Goal: Transaction & Acquisition: Purchase product/service

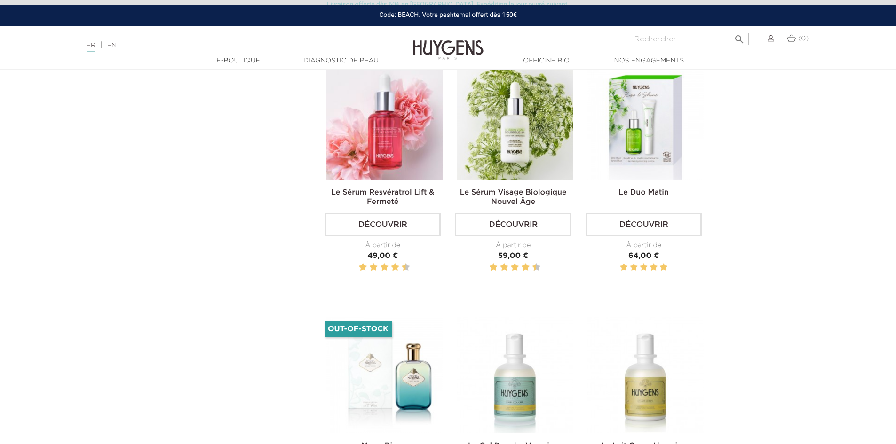
scroll to position [1552, 0]
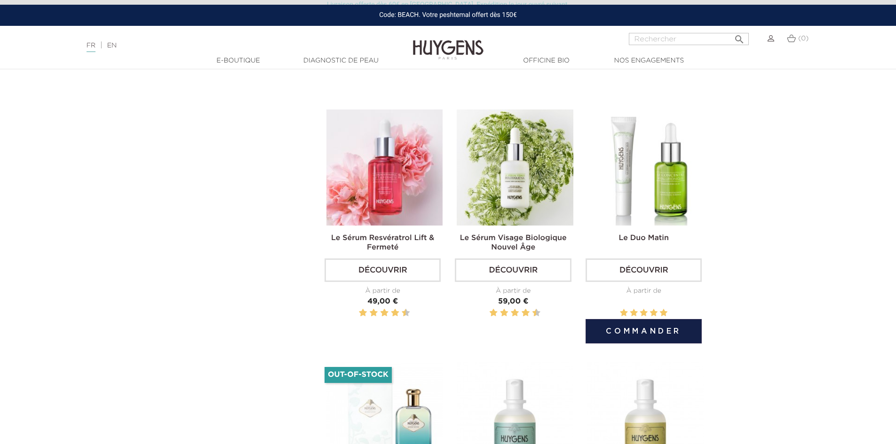
click at [649, 213] on img at bounding box center [645, 168] width 116 height 116
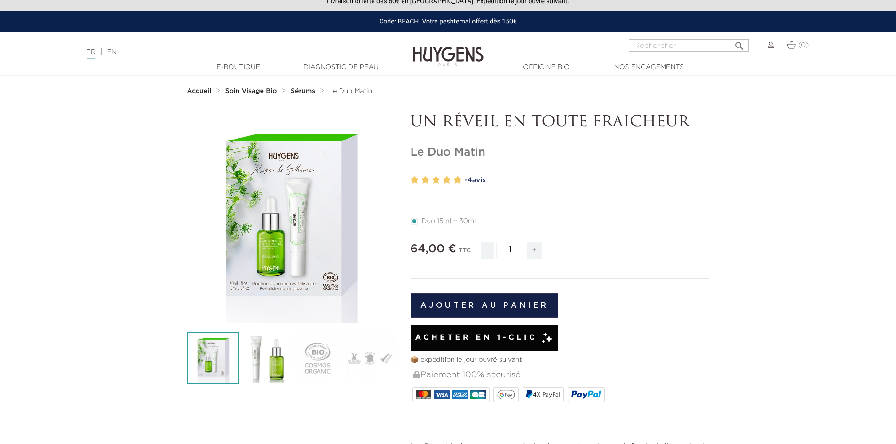
scroll to position [141, 0]
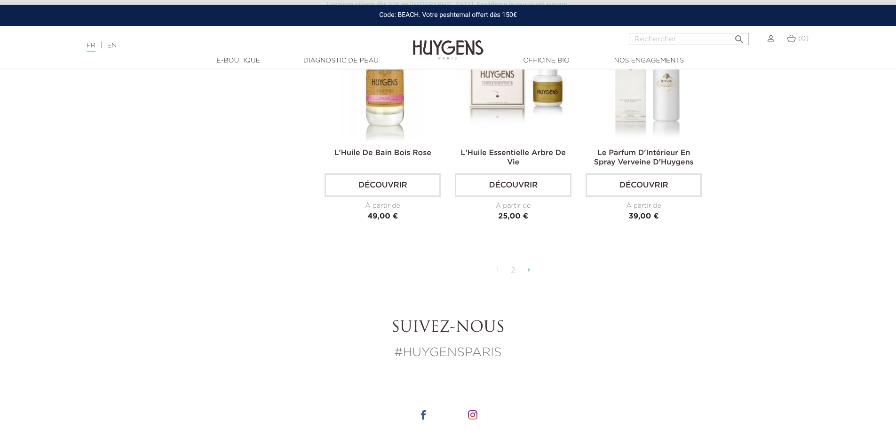
scroll to position [2398, 0]
click at [514, 262] on link "2" at bounding box center [513, 269] width 15 height 16
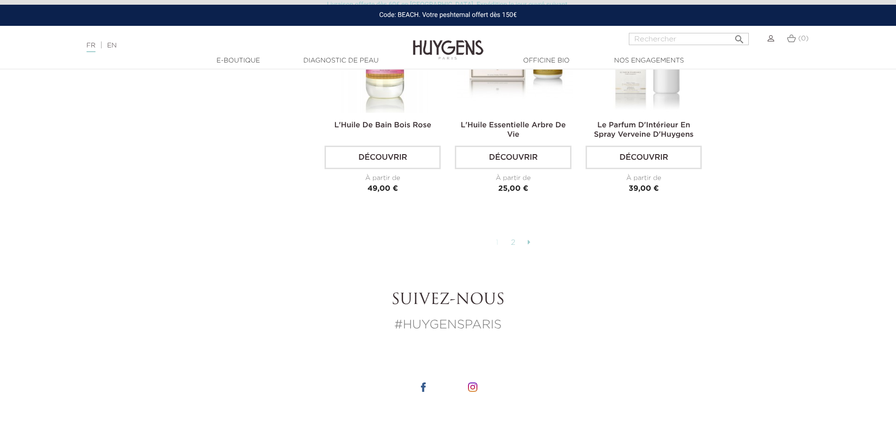
scroll to position [2398, 0]
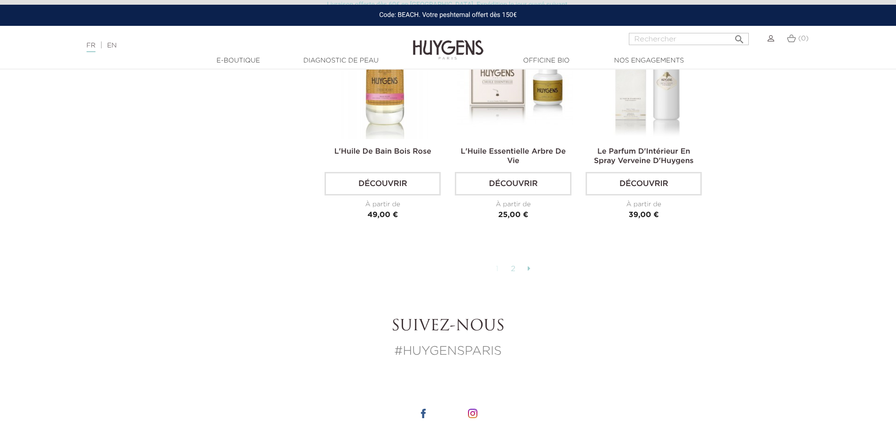
click at [529, 265] on icon at bounding box center [529, 269] width 3 height 8
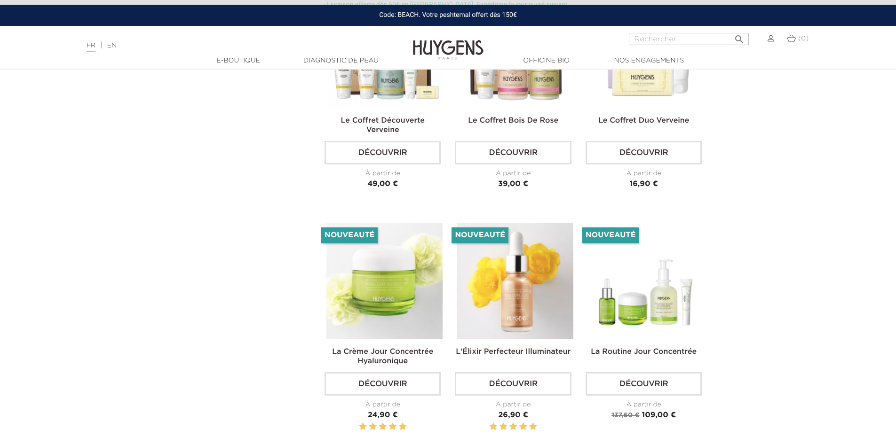
scroll to position [1120, 0]
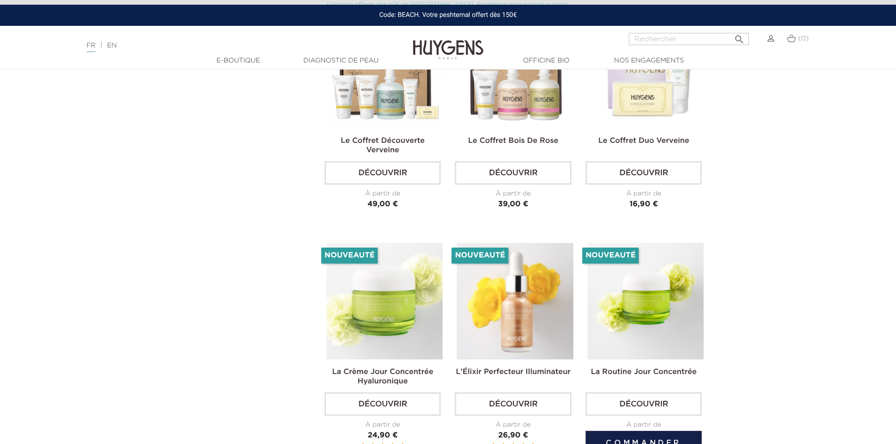
click at [626, 319] on img at bounding box center [645, 301] width 116 height 116
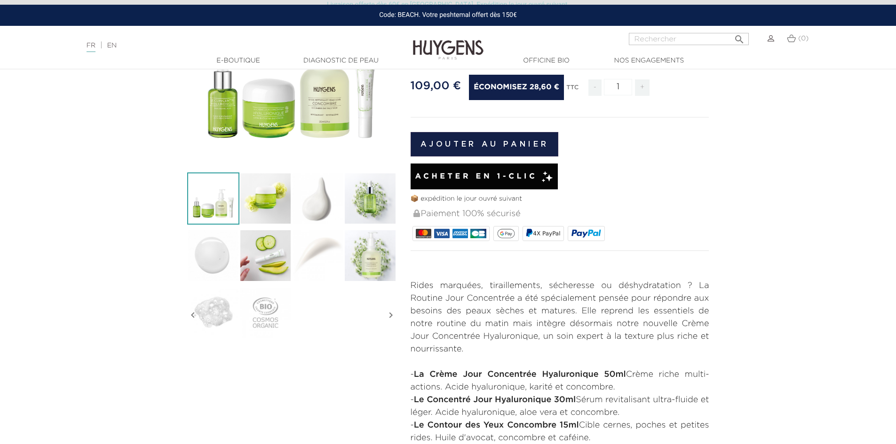
scroll to position [141, 0]
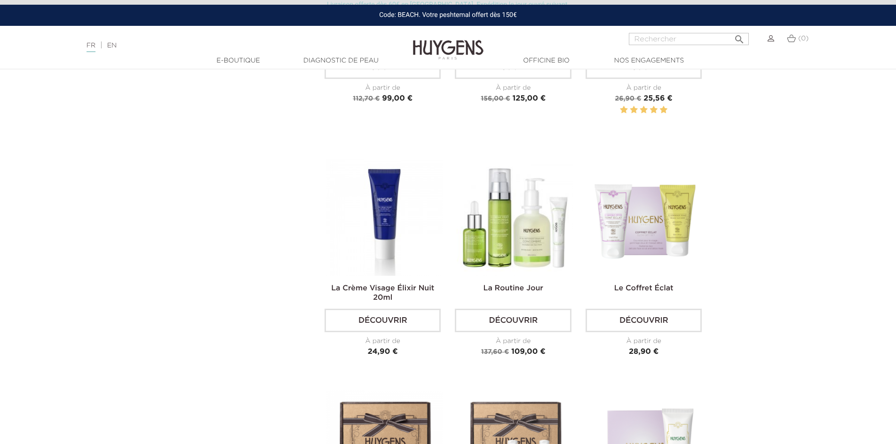
scroll to position [744, 0]
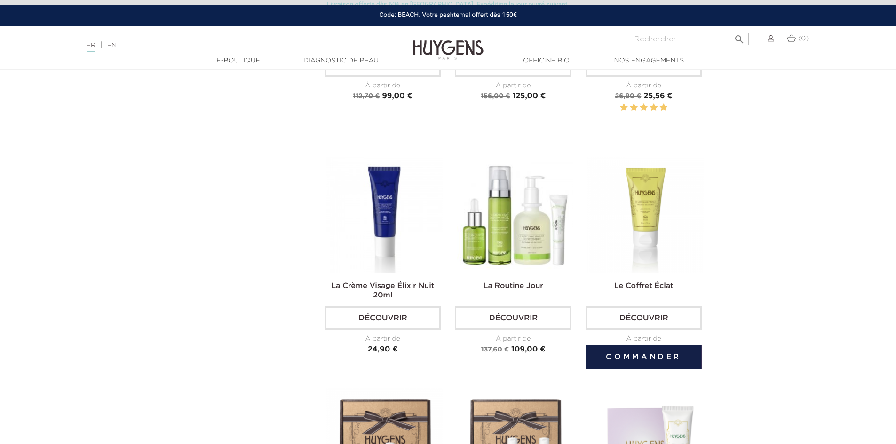
click at [623, 256] on img at bounding box center [645, 215] width 116 height 116
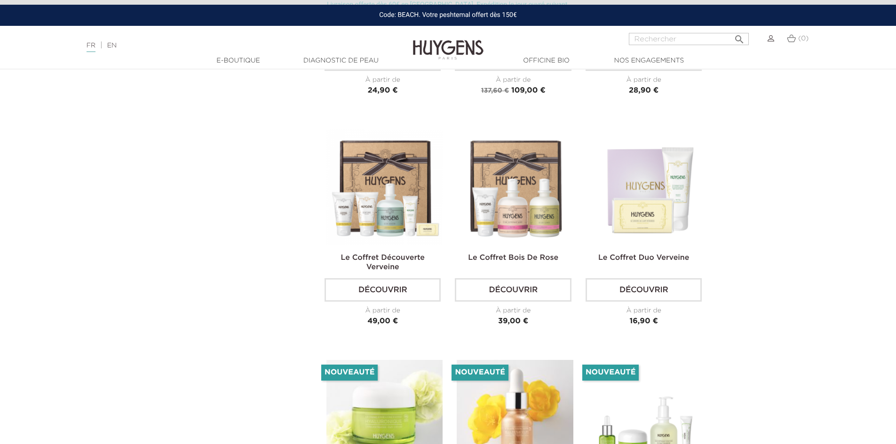
scroll to position [932, 0]
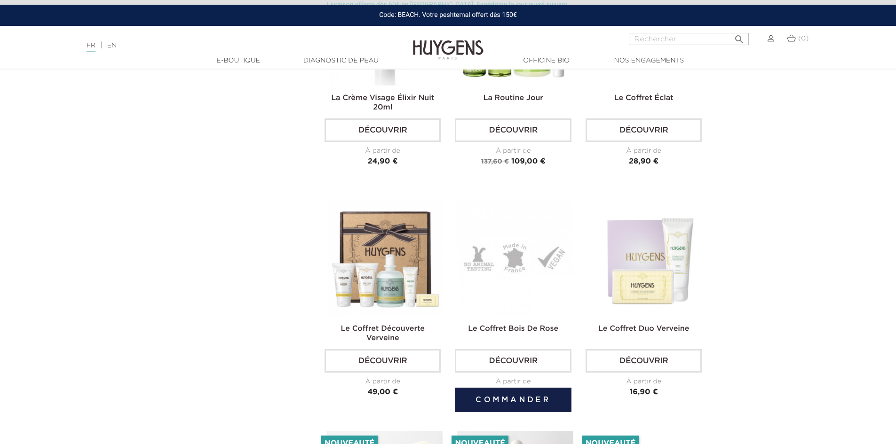
click at [515, 273] on img at bounding box center [515, 258] width 116 height 116
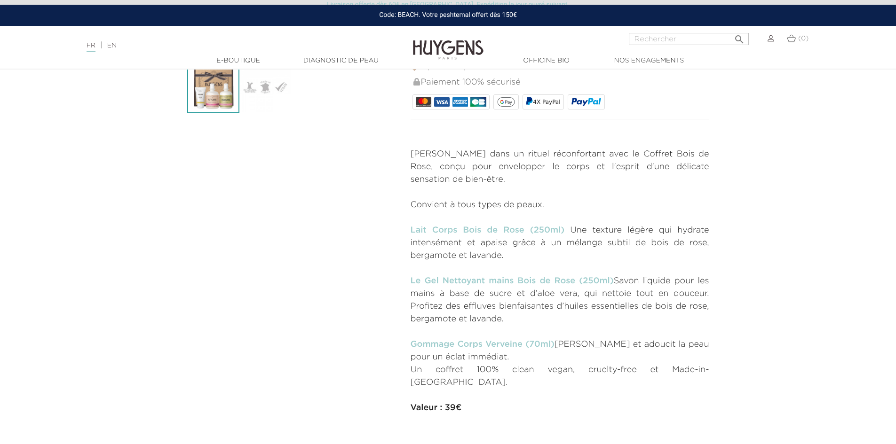
scroll to position [282, 0]
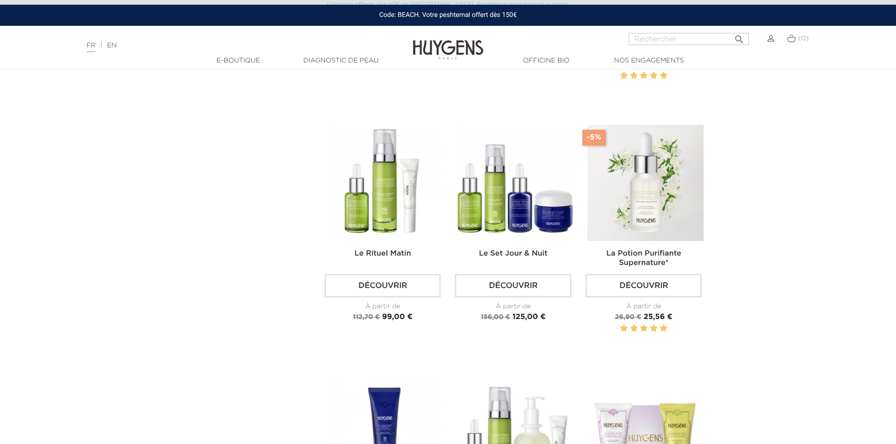
scroll to position [509, 0]
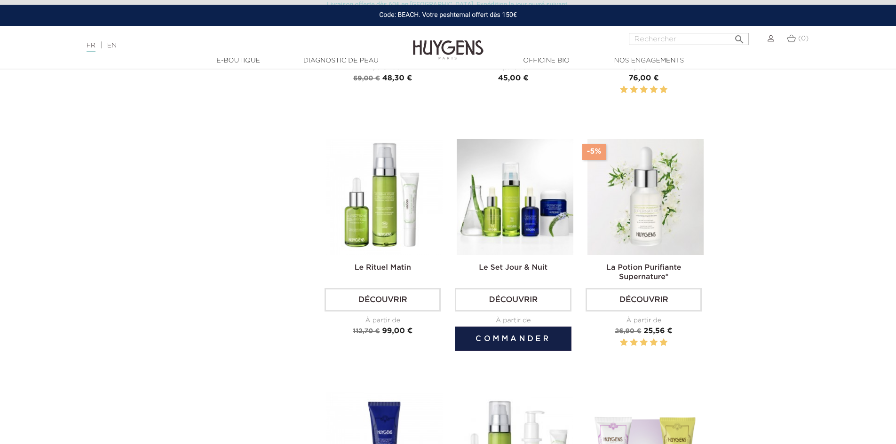
click at [486, 201] on img at bounding box center [515, 197] width 116 height 116
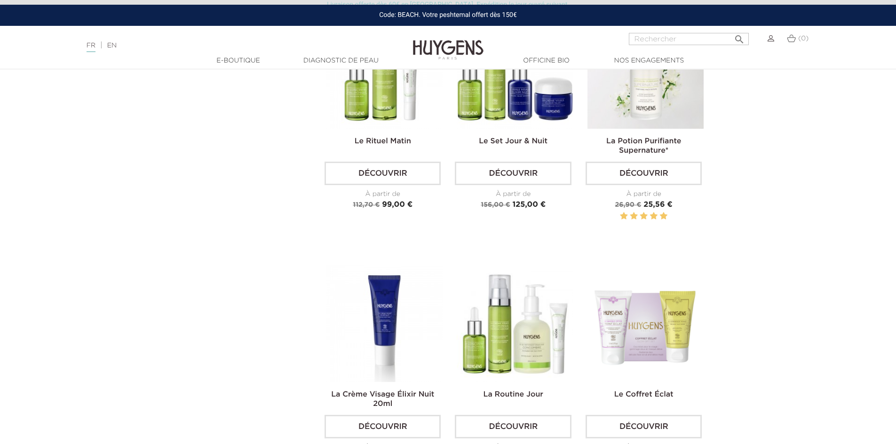
scroll to position [697, 0]
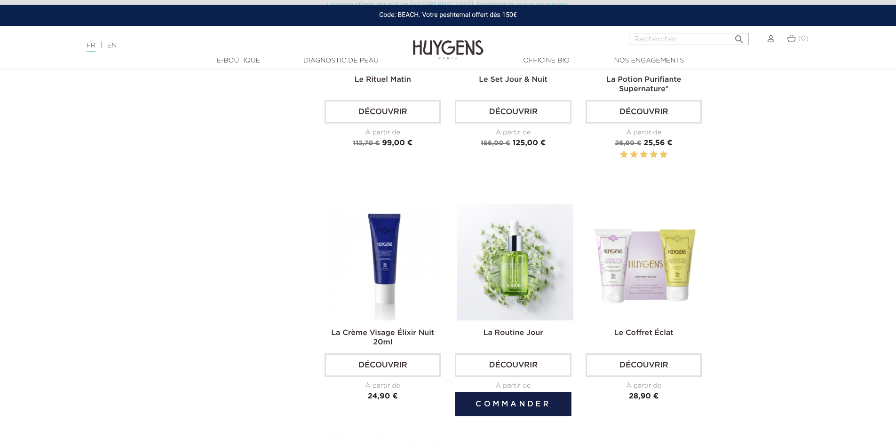
click at [520, 307] on img at bounding box center [515, 262] width 116 height 116
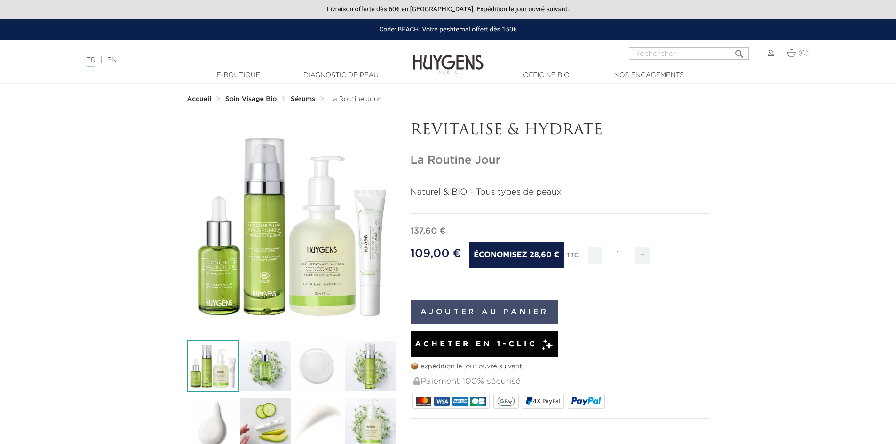
click at [498, 308] on button "Ajouter au panier" at bounding box center [484, 312] width 148 height 24
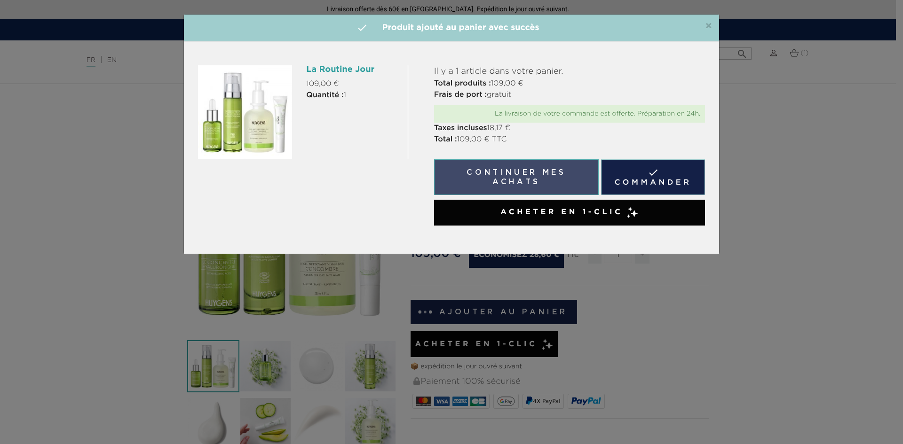
click at [530, 170] on button "Continuer mes achats" at bounding box center [516, 177] width 165 height 36
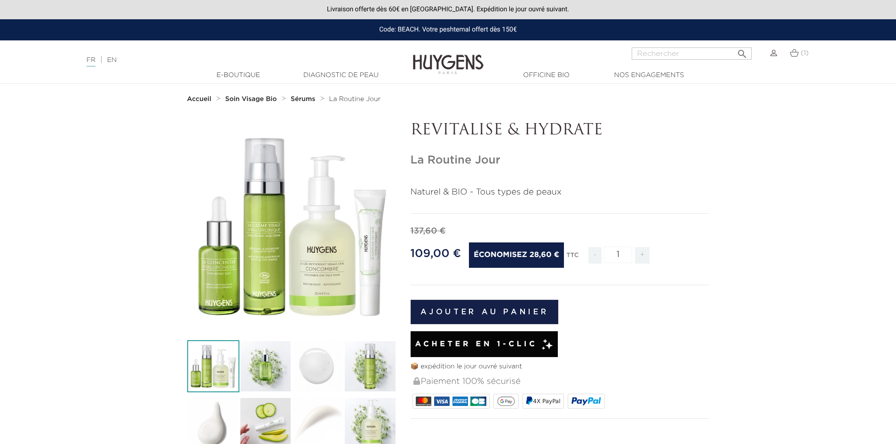
scroll to position [0, 0]
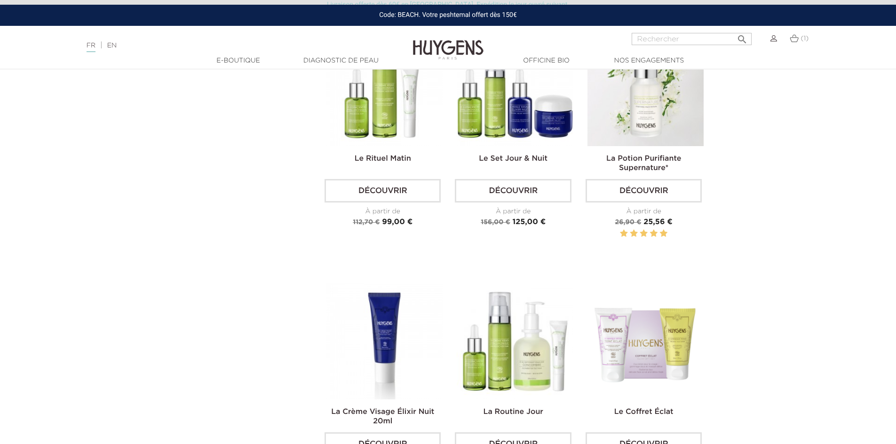
scroll to position [744, 0]
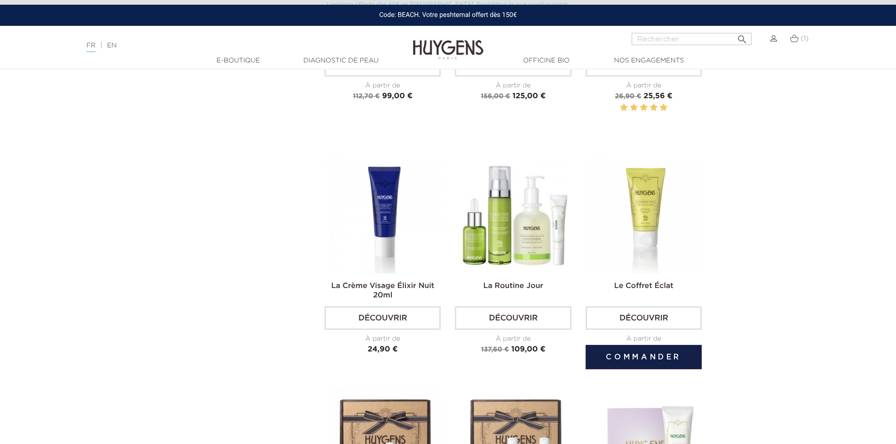
click at [640, 217] on img at bounding box center [645, 215] width 116 height 116
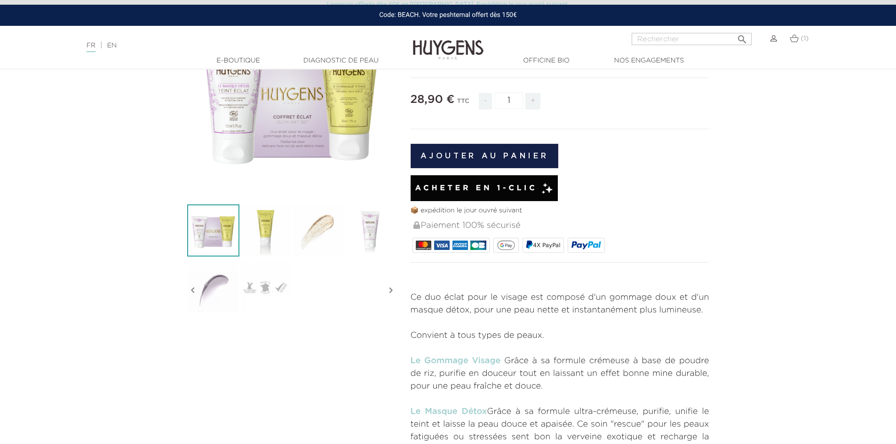
scroll to position [188, 0]
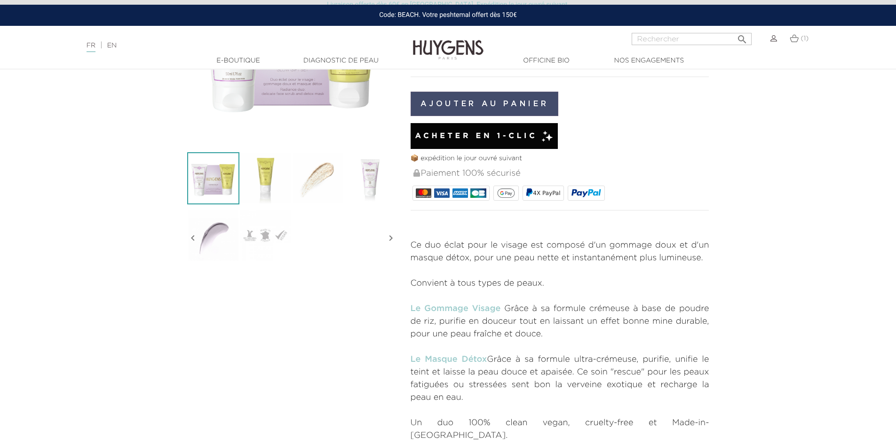
click at [467, 98] on button "Ajouter au panier" at bounding box center [484, 104] width 148 height 24
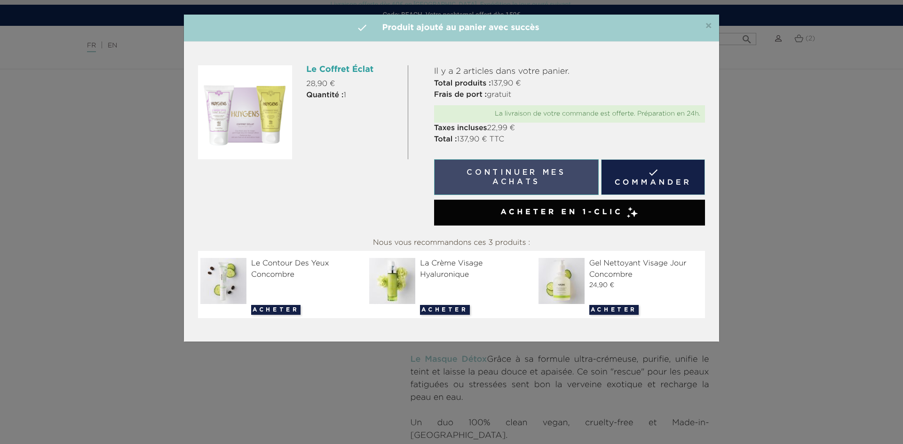
click at [494, 177] on button "Continuer mes achats" at bounding box center [516, 177] width 165 height 36
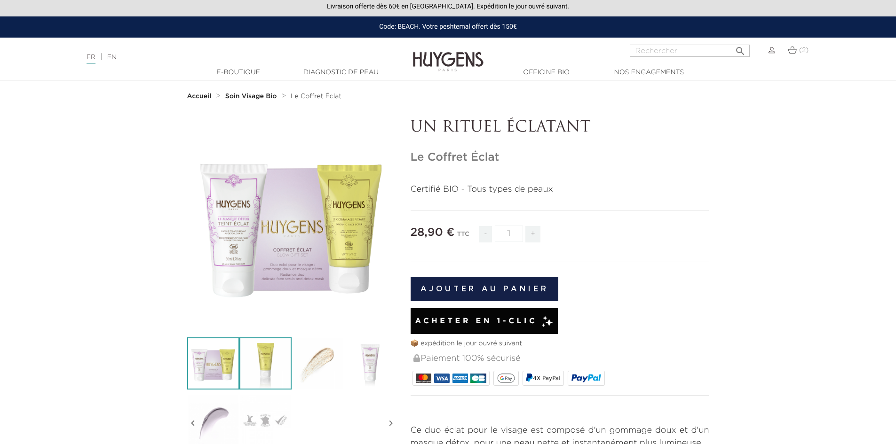
scroll to position [0, 0]
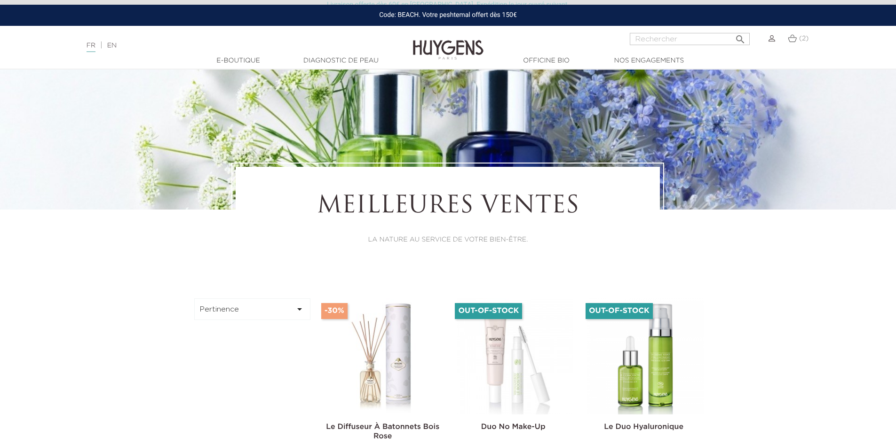
scroll to position [86, 0]
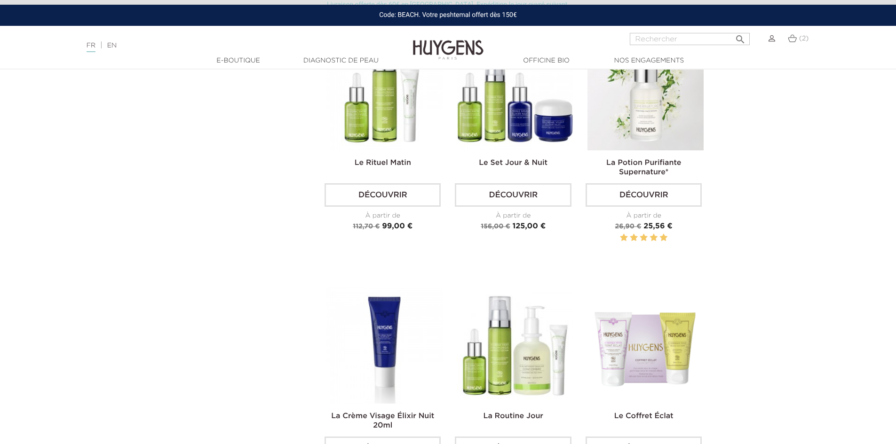
scroll to position [509, 0]
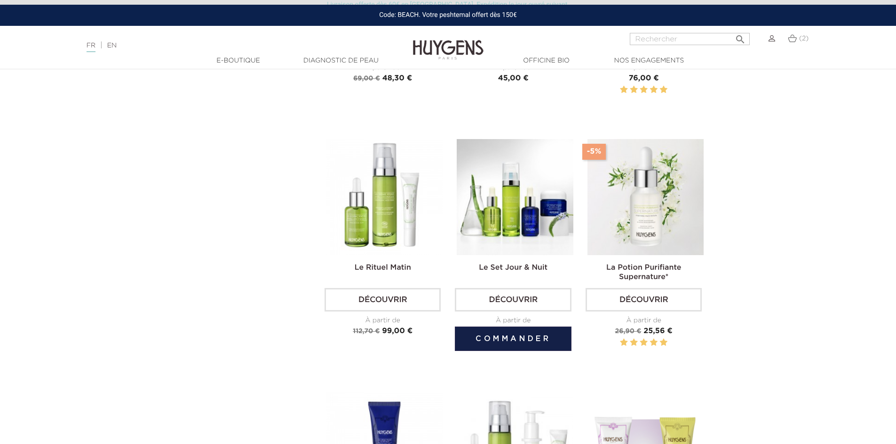
click at [497, 246] on img at bounding box center [515, 197] width 116 height 116
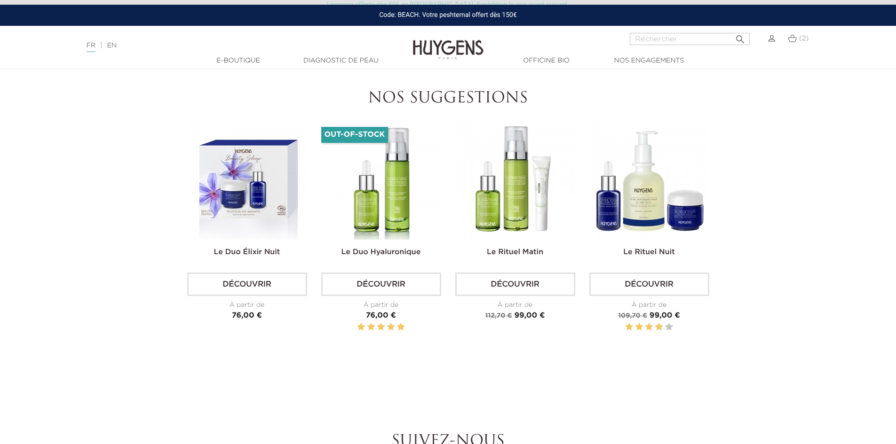
scroll to position [799, 0]
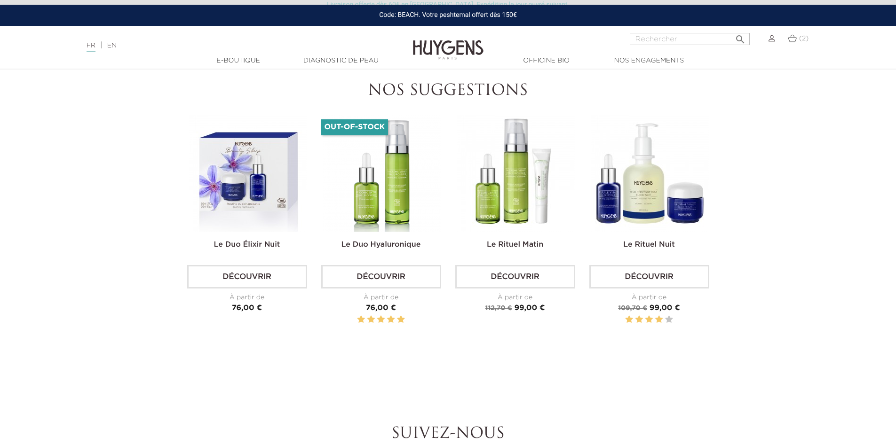
click at [636, 214] on img at bounding box center [650, 174] width 118 height 118
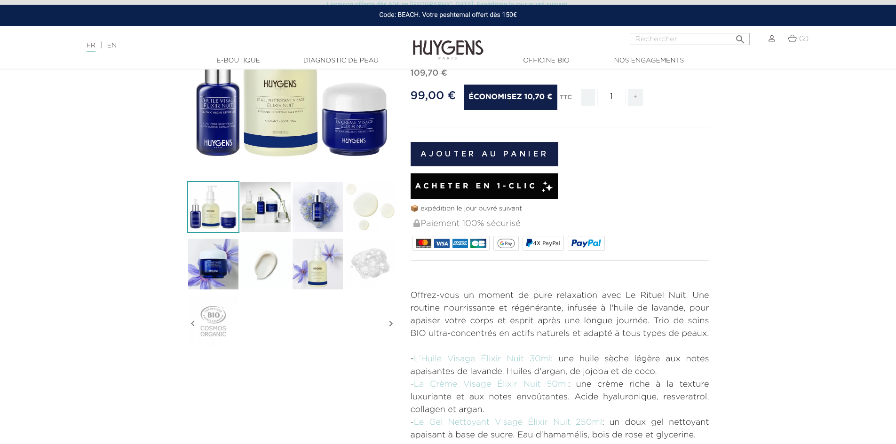
scroll to position [94, 0]
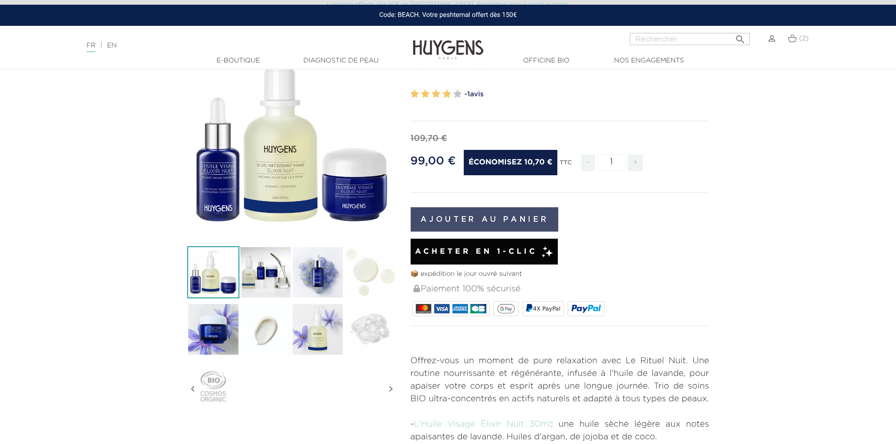
click at [502, 224] on button "Ajouter au panier" at bounding box center [484, 219] width 148 height 24
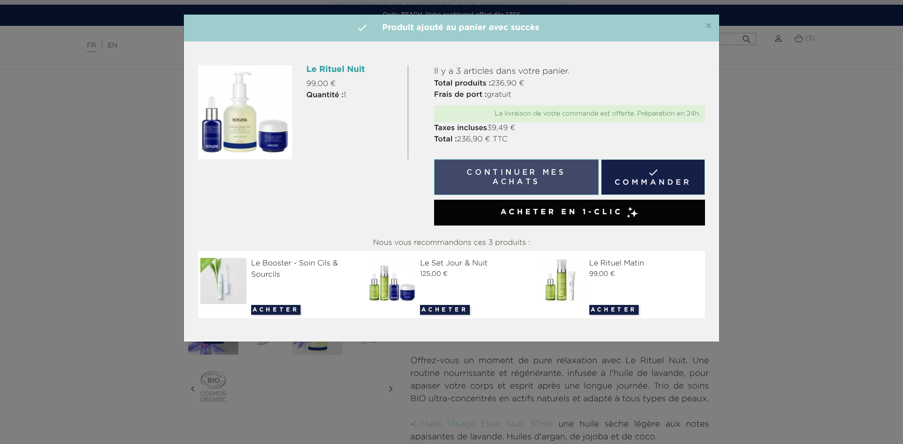
click at [537, 173] on button "Continuer mes achats" at bounding box center [516, 177] width 165 height 36
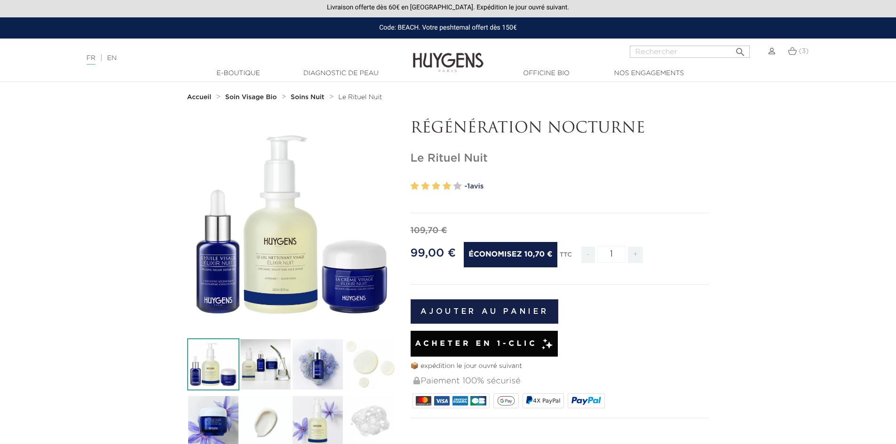
scroll to position [0, 0]
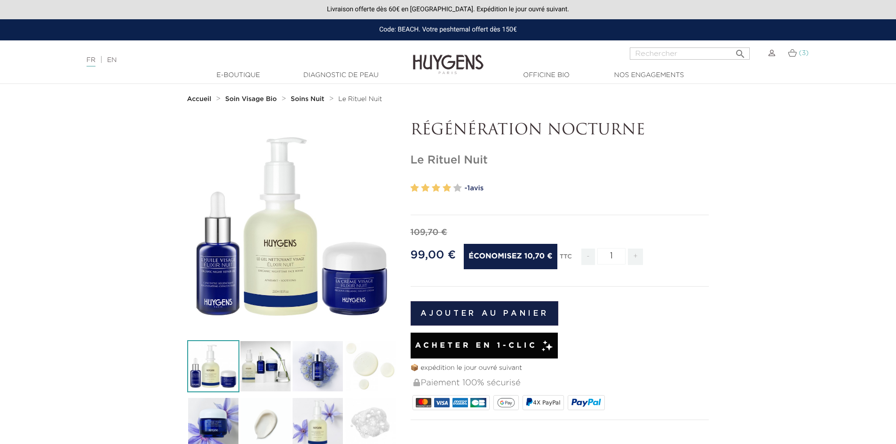
click at [790, 52] on img at bounding box center [792, 53] width 9 height 8
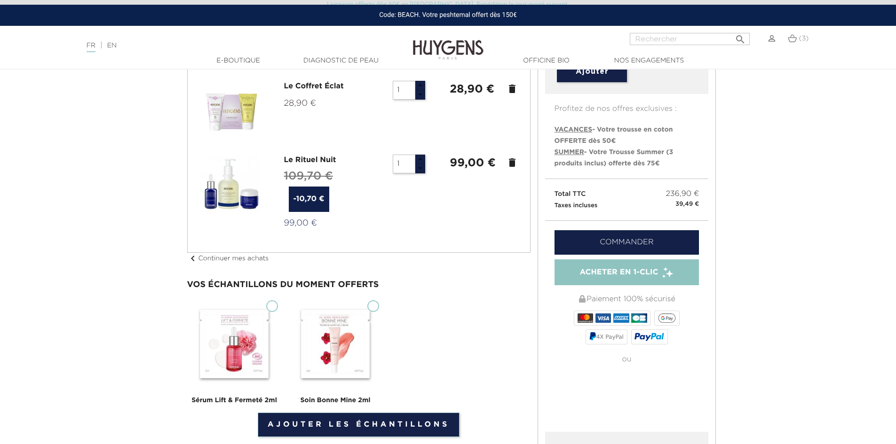
scroll to position [188, 0]
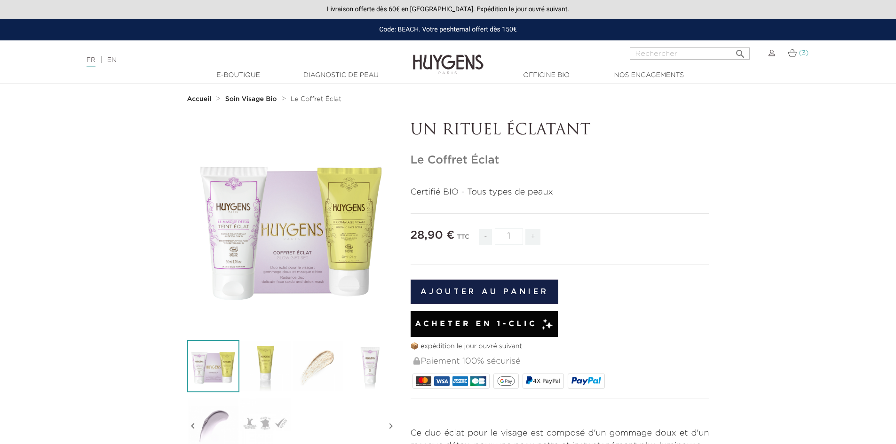
click at [794, 53] on img at bounding box center [792, 53] width 9 height 8
